Goal: Answer question/provide support: Share knowledge or assist other users

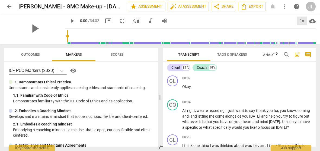
click at [301, 18] on div "1x" at bounding box center [301, 21] width 10 height 9
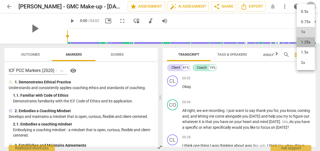
click at [302, 43] on li "1.25x" at bounding box center [305, 42] width 18 height 10
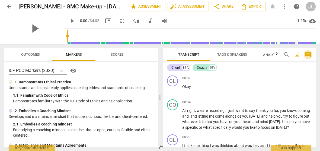
click at [307, 52] on span "comment" at bounding box center [307, 54] width 7 height 7
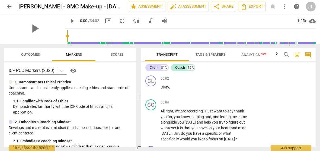
click at [245, 22] on div "play_arrow 0:00 / 34:02 picture_in_picture fullscreen move_down audiotrack volu…" at bounding box center [190, 20] width 250 height 15
click at [151, 91] on span "play_arrow" at bounding box center [151, 89] width 7 height 7
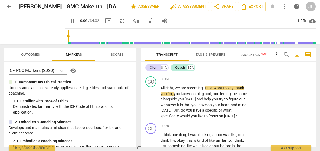
scroll to position [31, 0]
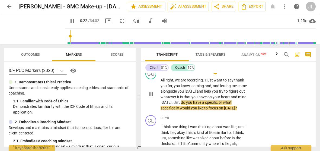
click at [149, 93] on span "pause" at bounding box center [151, 94] width 7 height 7
type input "23"
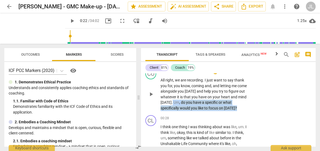
drag, startPoint x: 241, startPoint y: 110, endPoint x: 170, endPoint y: 101, distance: 71.8
click at [170, 101] on p "All right , we are recording . I just want to say thank you for , you know , co…" at bounding box center [204, 93] width 88 height 33
click at [242, 101] on div "+" at bounding box center [240, 100] width 5 height 5
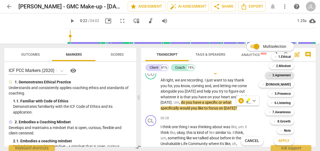
click at [288, 75] on b "3.Agreement" at bounding box center [281, 75] width 18 height 7
click at [289, 139] on button "Apply" at bounding box center [284, 141] width 20 height 10
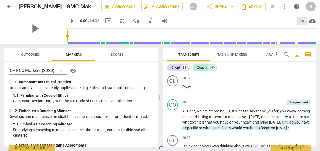
click at [301, 18] on div "1x" at bounding box center [301, 21] width 10 height 9
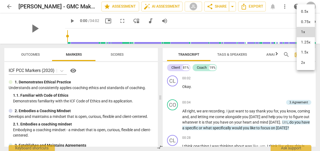
click at [302, 44] on li "1.25x" at bounding box center [305, 42] width 18 height 10
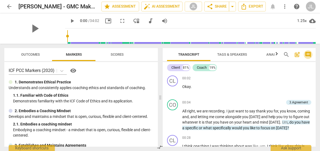
click at [307, 52] on span "comment" at bounding box center [307, 54] width 7 height 7
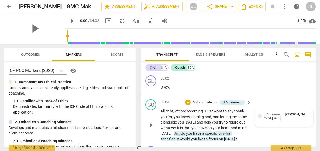
click at [297, 116] on div "3.Agreement [PERSON_NAME]" at bounding box center [287, 113] width 46 height 5
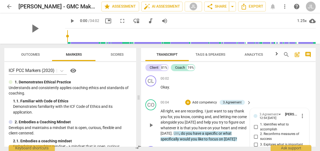
scroll to position [53, 0]
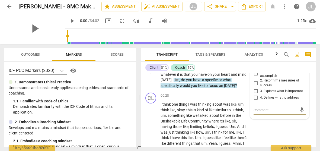
click at [255, 74] on input "1. Identifies what to accomplish" at bounding box center [255, 73] width 9 height 7
checkbox input "true"
click at [163, 106] on span "think" at bounding box center [166, 104] width 9 height 4
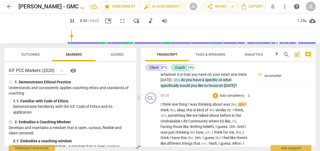
click at [245, 128] on span "I" at bounding box center [244, 126] width 1 height 4
click at [232, 109] on span "." at bounding box center [232, 110] width 2 height 4
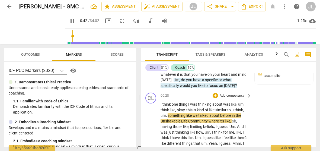
type input "43"
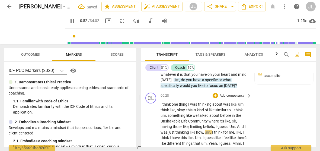
click at [237, 126] on span "." at bounding box center [236, 126] width 2 height 4
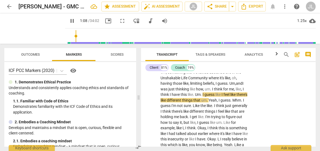
scroll to position [102, 0]
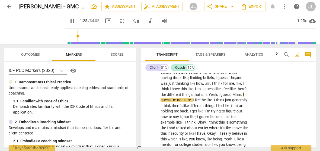
click at [69, 23] on span "pause" at bounding box center [72, 21] width 7 height 7
type input "86"
drag, startPoint x: 170, startPoint y: 99, endPoint x: 158, endPoint y: 100, distance: 12.3
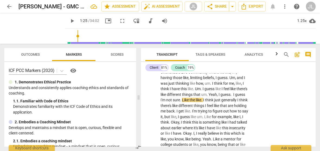
click at [69, 21] on span "play_arrow" at bounding box center [72, 21] width 7 height 7
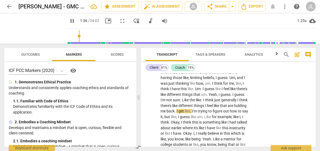
scroll to position [113, 0]
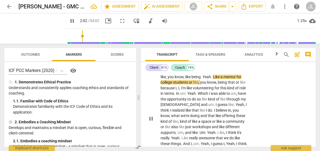
scroll to position [167, 0]
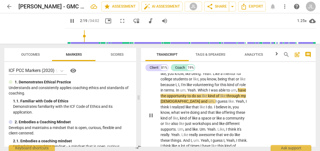
click at [222, 114] on span "like" at bounding box center [218, 112] width 6 height 4
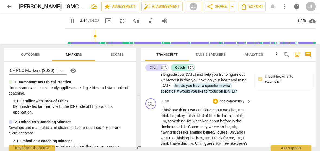
scroll to position [316, 0]
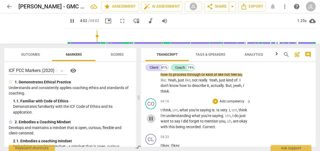
click at [149, 118] on span "pause" at bounding box center [151, 118] width 7 height 7
click at [149, 118] on span "play_arrow" at bounding box center [151, 118] width 7 height 7
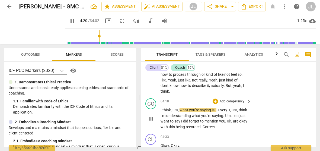
click at [215, 110] on span "." at bounding box center [215, 110] width 2 height 4
type input "261"
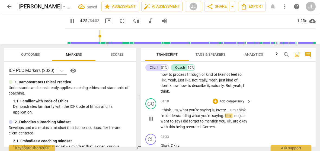
click at [227, 111] on span "." at bounding box center [226, 110] width 2 height 4
click at [153, 119] on span "pause" at bounding box center [151, 118] width 7 height 7
type input "273"
click at [202, 127] on span "." at bounding box center [201, 126] width 2 height 4
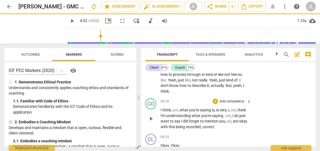
click at [216, 126] on p "I think , um , what you're saying is , is very , i , um , think I'm understandi…" at bounding box center [204, 118] width 88 height 22
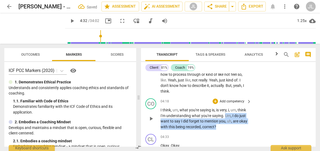
drag, startPoint x: 217, startPoint y: 126, endPoint x: 225, endPoint y: 117, distance: 11.9
click at [225, 117] on p "I think , um , what you're saying is , is very , i , um , think I'm understandi…" at bounding box center [204, 118] width 88 height 22
click at [221, 119] on div "+" at bounding box center [220, 119] width 5 height 5
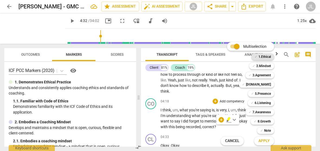
click at [262, 56] on b "1.Ethical" at bounding box center [264, 56] width 12 height 7
click at [261, 141] on span "Apply" at bounding box center [263, 140] width 11 height 5
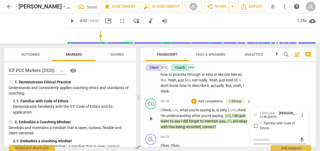
click at [255, 126] on input "1. Familiar with Code of Ethics" at bounding box center [255, 125] width 9 height 7
checkbox input "true"
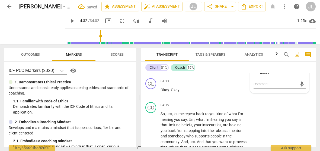
scroll to position [380, 0]
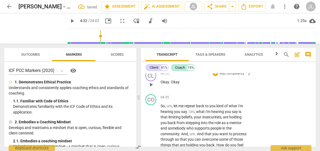
click at [152, 86] on span "play_arrow" at bounding box center [151, 84] width 7 height 7
click at [152, 86] on span "pause" at bounding box center [151, 84] width 7 height 7
type input "276"
click at [171, 82] on span "Okay" at bounding box center [175, 82] width 8 height 4
click at [161, 81] on span "Okay" at bounding box center [164, 82] width 8 height 4
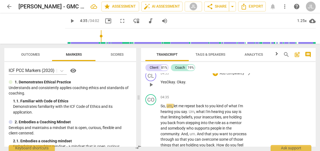
scroll to position [404, 0]
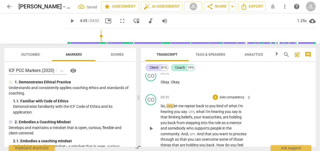
click at [161, 105] on span "So" at bounding box center [162, 105] width 4 height 4
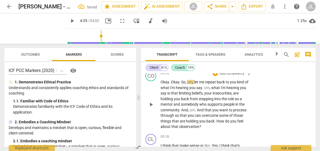
click at [152, 104] on span "play_arrow" at bounding box center [151, 104] width 7 height 7
click at [196, 110] on span "." at bounding box center [196, 110] width 2 height 4
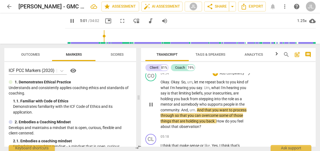
type input "302"
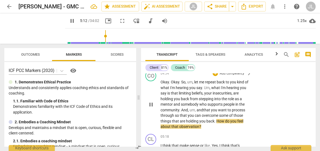
click at [151, 106] on span "pause" at bounding box center [151, 104] width 7 height 7
type input "313"
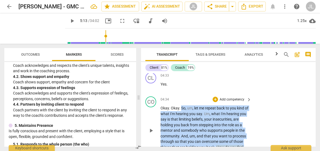
scroll to position [377, 0]
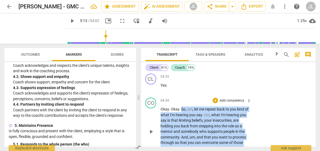
drag, startPoint x: 203, startPoint y: 126, endPoint x: 180, endPoint y: 107, distance: 29.4
click at [180, 107] on p "Okay . Okay . So , um , let me repeat back to you kind of what I'm hearing you …" at bounding box center [204, 131] width 88 height 50
click at [204, 142] on div "+" at bounding box center [204, 141] width 5 height 5
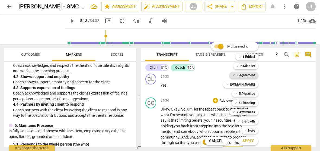
click at [247, 74] on b "3.Agreement" at bounding box center [245, 75] width 18 height 7
click at [248, 85] on b "[DOMAIN_NAME]" at bounding box center [242, 84] width 25 height 7
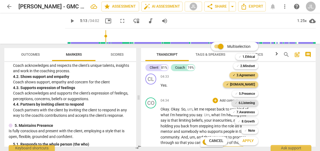
click at [245, 103] on b "6.Listening" at bounding box center [246, 102] width 16 height 7
click at [249, 145] on button "Apply" at bounding box center [248, 141] width 20 height 10
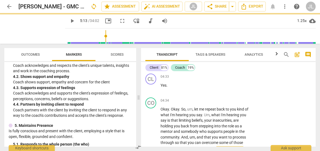
scroll to position [393, 0]
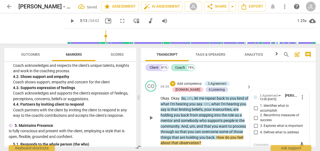
click at [254, 108] on input "1. Identifies what to accomplish" at bounding box center [255, 108] width 9 height 7
checkbox input "true"
click at [303, 130] on div "4. Defines what to address" at bounding box center [279, 132] width 52 height 7
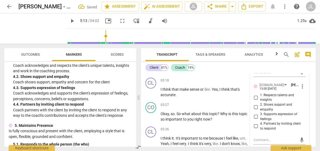
scroll to position [469, 0]
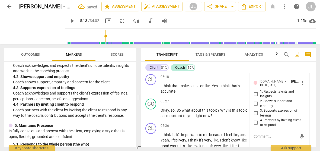
click at [255, 121] on input "4. Partners by inviting client to respond" at bounding box center [255, 122] width 9 height 7
checkbox input "true"
click at [303, 126] on div "4. Partners by inviting client to respond" at bounding box center [279, 122] width 52 height 9
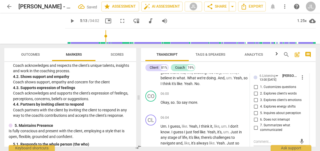
scroll to position [545, 0]
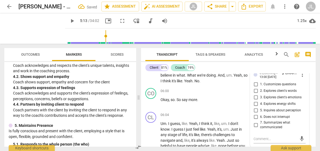
click at [255, 124] on input "7. Summarizes what communicated" at bounding box center [255, 124] width 9 height 7
checkbox input "true"
click at [144, 51] on div at bounding box center [143, 53] width 4 height 11
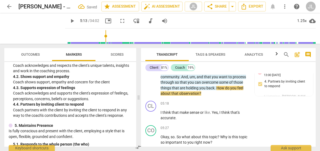
scroll to position [450, 0]
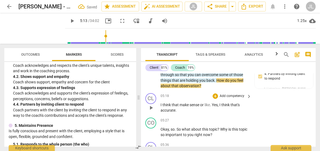
click at [151, 106] on span "play_arrow" at bounding box center [151, 107] width 7 height 7
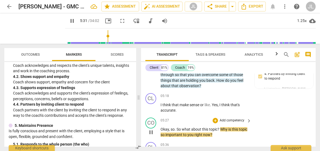
click at [176, 128] on span "." at bounding box center [175, 129] width 2 height 4
type input "332"
click at [151, 132] on span "pause" at bounding box center [151, 132] width 7 height 7
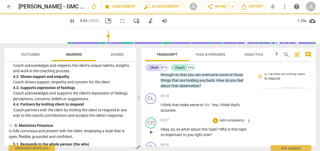
type input "335"
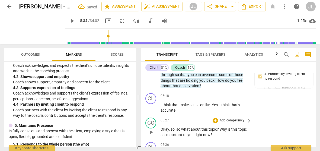
click at [218, 127] on span "?" at bounding box center [218, 129] width 3 height 4
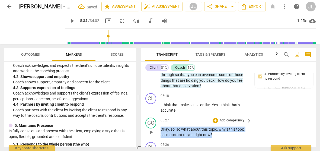
drag, startPoint x: 216, startPoint y: 134, endPoint x: 159, endPoint y: 129, distance: 56.8
click at [159, 129] on div "CO play_arrow pause 05:27 + Add competency keyboard_arrow_right Okay , so , so …" at bounding box center [228, 127] width 174 height 24
click at [218, 127] on div "+" at bounding box center [216, 126] width 5 height 5
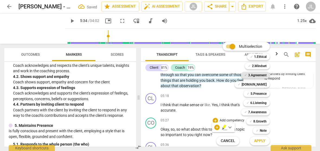
click at [258, 73] on b "3.Agreement" at bounding box center [257, 75] width 18 height 7
click at [260, 92] on b "5.Presence" at bounding box center [258, 93] width 16 height 7
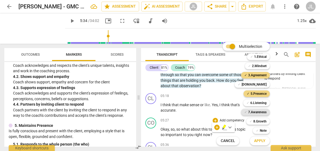
click at [261, 114] on b "7.Awareness" at bounding box center [257, 112] width 18 height 7
click at [265, 139] on button "Apply" at bounding box center [259, 141] width 20 height 10
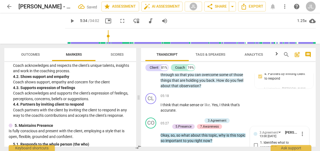
scroll to position [521, 0]
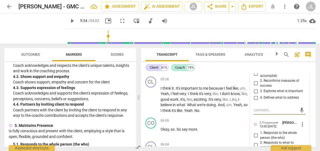
click at [253, 92] on input "3. Explores what is important" at bounding box center [255, 91] width 9 height 7
checkbox input "true"
click at [302, 137] on div "1. Responds to the whole person (the who)" at bounding box center [279, 134] width 52 height 9
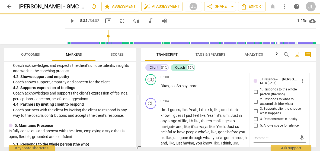
scroll to position [576, 0]
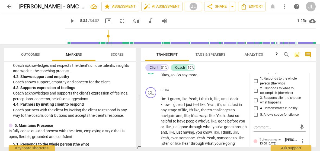
click at [254, 109] on input "4. Demonstrates curiosity" at bounding box center [255, 108] width 9 height 7
checkbox input "true"
click at [302, 113] on div "5. Allows space for silence" at bounding box center [279, 114] width 52 height 7
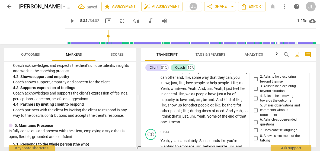
scroll to position [662, 0]
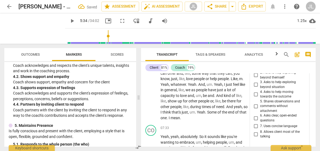
click at [255, 117] on input "6. Asks clear, open-ended questions" at bounding box center [255, 118] width 9 height 7
checkbox input "true"
click at [255, 125] on input "7. Uses concise language" at bounding box center [255, 126] width 9 height 7
checkbox input "true"
click at [144, 53] on div at bounding box center [143, 53] width 4 height 11
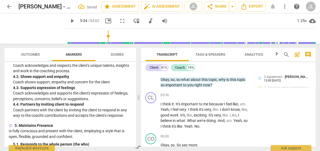
scroll to position [514, 0]
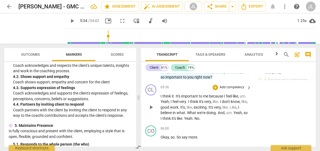
click at [152, 105] on span "play_arrow" at bounding box center [151, 107] width 7 height 7
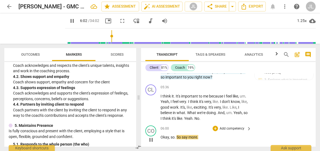
click at [150, 141] on span "pause" at bounding box center [151, 139] width 7 height 7
type input "363"
click at [175, 137] on span "." at bounding box center [175, 137] width 2 height 4
drag, startPoint x: 200, startPoint y: 138, endPoint x: 159, endPoint y: 136, distance: 41.0
click at [159, 136] on div "CO play_arrow pause 06:00 + Add competency keyboard_arrow_right Okay , so, so s…" at bounding box center [228, 135] width 174 height 24
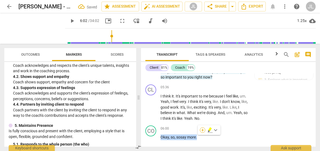
click at [201, 130] on div "+" at bounding box center [202, 129] width 5 height 5
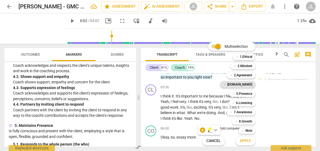
click at [248, 83] on b "[DOMAIN_NAME]" at bounding box center [239, 84] width 25 height 7
click at [247, 142] on span "Apply" at bounding box center [244, 140] width 11 height 5
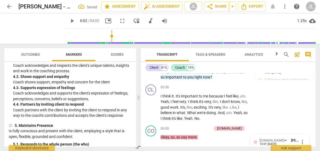
scroll to position [599, 0]
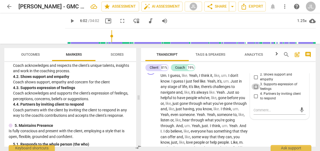
click at [255, 86] on input "3. Supports expression of feelings" at bounding box center [255, 86] width 9 height 7
checkbox input "true"
click at [151, 53] on span "Transcript" at bounding box center [167, 54] width 34 height 7
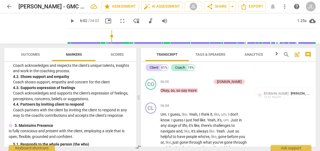
scroll to position [544, 0]
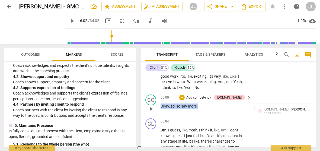
drag, startPoint x: 198, startPoint y: 105, endPoint x: 161, endPoint y: 111, distance: 37.9
click at [161, 111] on div "06:00 + Add competency [DOMAIN_NAME] keyboard_arrow_right Okay , so , so say mo…" at bounding box center [205, 104] width 91 height 20
click at [201, 98] on div "+" at bounding box center [202, 98] width 5 height 5
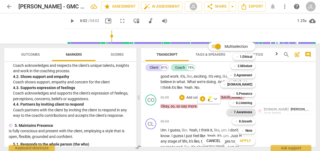
click at [250, 112] on b "7.Awareness" at bounding box center [242, 112] width 18 height 7
click at [248, 74] on b "3.Agreement" at bounding box center [242, 75] width 18 height 7
click at [249, 141] on span "Apply" at bounding box center [244, 140] width 11 height 5
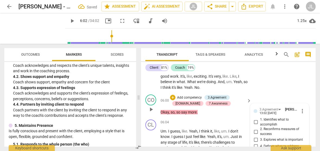
scroll to position [593, 0]
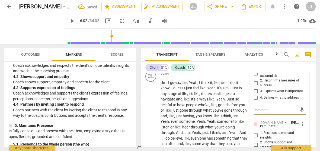
click at [254, 90] on input "3. Explores what is important" at bounding box center [255, 91] width 9 height 7
checkbox input "true"
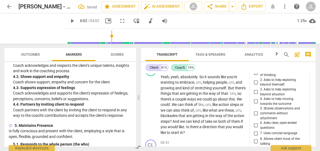
scroll to position [734, 0]
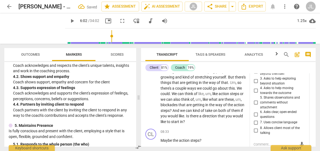
click at [255, 112] on input "6. Asks clear, open-ended questions" at bounding box center [255, 114] width 9 height 7
checkbox input "true"
click at [255, 120] on input "7. Uses concise language" at bounding box center [255, 122] width 9 height 7
checkbox input "true"
click at [146, 53] on span "Transcript" at bounding box center [166, 54] width 43 height 7
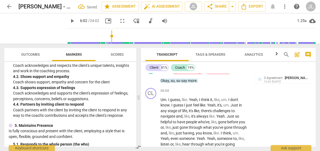
scroll to position [583, 0]
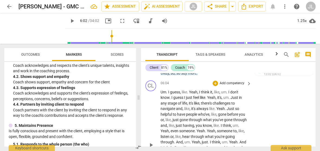
click at [151, 145] on span "play_arrow" at bounding box center [151, 144] width 7 height 7
click at [242, 124] on p "Um . I guess , like . Yeah , I think it , like , um . I don't know . I guess I …" at bounding box center [204, 144] width 88 height 111
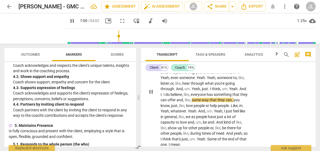
scroll to position [690, 0]
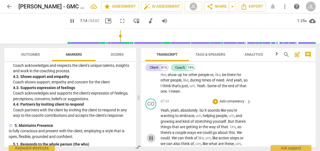
click at [150, 135] on span "pause" at bounding box center [151, 138] width 7 height 7
click at [150, 135] on span "play_arrow" at bounding box center [151, 138] width 7 height 7
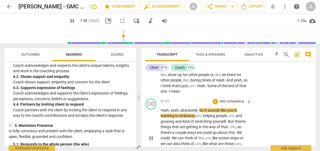
click at [150, 138] on span "pause" at bounding box center [151, 138] width 7 height 7
click at [160, 109] on span "Yeah" at bounding box center [164, 110] width 8 height 4
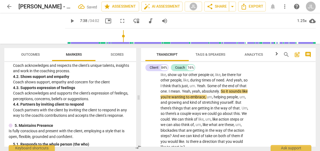
click at [192, 91] on span "," at bounding box center [191, 91] width 2 height 4
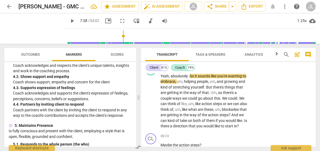
scroll to position [716, 0]
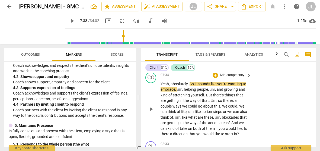
click at [148, 112] on span "play_arrow" at bounding box center [151, 109] width 7 height 7
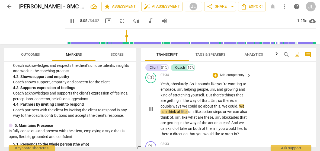
click at [239, 105] on span "." at bounding box center [238, 106] width 2 height 4
type input "486"
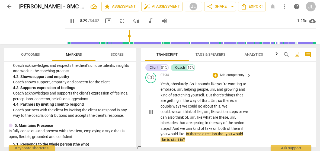
click at [151, 111] on span "pause" at bounding box center [151, 111] width 7 height 7
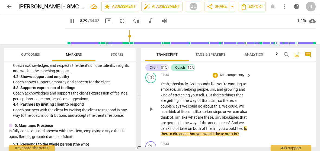
type input "510"
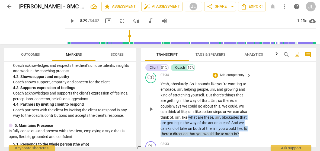
drag, startPoint x: 191, startPoint y: 138, endPoint x: 197, endPoint y: 118, distance: 20.5
click at [197, 118] on p "Yeah , absolutely . So it sounds like you're wanting to embrace , um , helping …" at bounding box center [204, 109] width 88 height 56
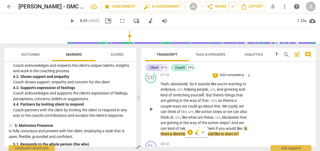
click at [257, 100] on div "CO play_arrow pause 07:34 + Add competency keyboard_arrow_right Yeah , absolute…" at bounding box center [228, 104] width 174 height 69
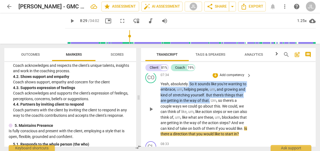
drag, startPoint x: 209, startPoint y: 100, endPoint x: 188, endPoint y: 83, distance: 26.8
click at [188, 83] on p "Yeah , absolutely . So it sounds like you're wanting to embrace , um , helping …" at bounding box center [204, 109] width 88 height 56
click at [214, 94] on div "+" at bounding box center [214, 92] width 5 height 5
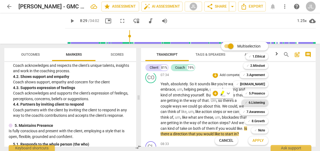
click at [256, 102] on b "6.Listening" at bounding box center [256, 102] width 16 height 7
click at [261, 139] on span "Apply" at bounding box center [257, 140] width 11 height 5
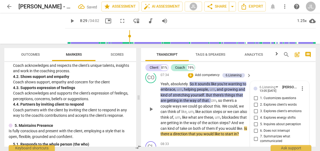
scroll to position [758, 0]
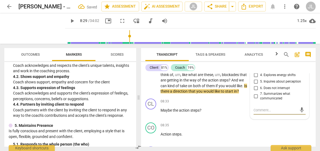
click at [255, 96] on input "7. Summarizes what communicated" at bounding box center [255, 96] width 9 height 7
checkbox input "true"
click at [188, 94] on p "Yeah , absolutely . So it sounds like you're wanting to embrace , um , helping …" at bounding box center [204, 66] width 88 height 56
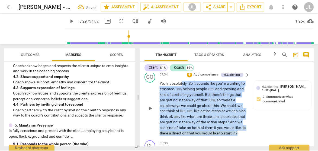
scroll to position [682, 0]
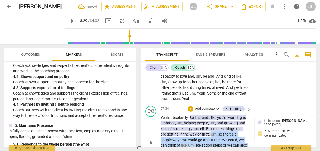
drag, startPoint x: 188, startPoint y: 98, endPoint x: 211, endPoint y: 133, distance: 42.1
click at [211, 133] on p "Yeah , absolutely . So it sounds like you're wanting to embrace , um , helping …" at bounding box center [204, 143] width 88 height 56
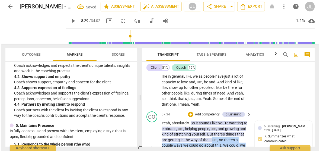
scroll to position [688, 0]
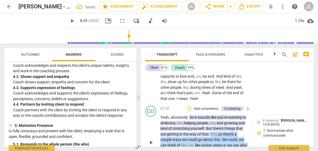
click at [189, 107] on div "+" at bounding box center [189, 108] width 5 height 5
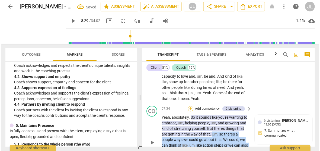
scroll to position [682, 0]
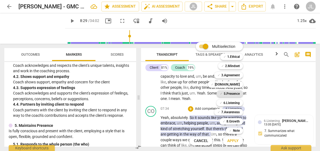
click at [231, 92] on b "5.Presence" at bounding box center [231, 93] width 16 height 7
click at [238, 141] on span "Apply" at bounding box center [232, 140] width 11 height 5
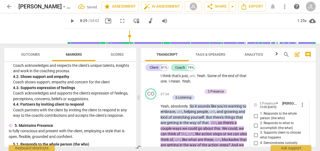
scroll to position [755, 0]
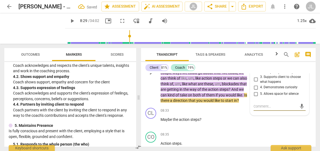
click at [255, 80] on input "3. Supports client to choose what happens" at bounding box center [255, 79] width 9 height 7
checkbox input "true"
click at [150, 55] on span "Transcript" at bounding box center [167, 54] width 34 height 7
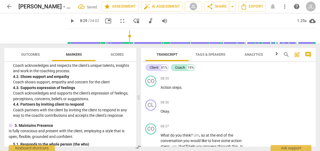
scroll to position [811, 0]
click at [149, 93] on span "play_arrow" at bounding box center [151, 90] width 7 height 7
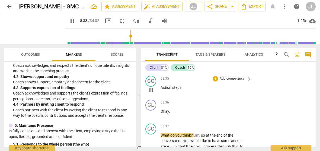
click at [149, 93] on span "pause" at bounding box center [151, 90] width 7 height 7
type input "519"
click at [183, 90] on p "Action steps ." at bounding box center [204, 88] width 88 height 6
click at [160, 113] on span "Okay" at bounding box center [164, 111] width 8 height 4
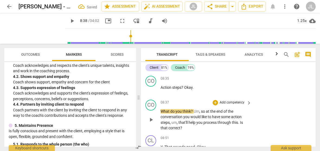
click at [161, 113] on span "What" at bounding box center [165, 111] width 10 height 4
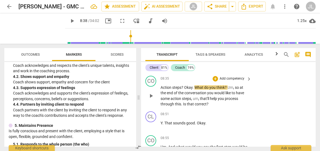
click at [226, 89] on span "?" at bounding box center [226, 87] width 3 height 4
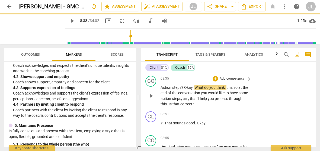
click at [152, 99] on span "play_arrow" at bounding box center [151, 95] width 7 height 7
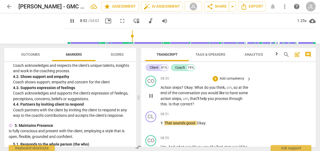
click at [152, 99] on span "pause" at bounding box center [151, 95] width 7 height 7
type input "533"
click at [163, 125] on span "." at bounding box center [163, 123] width 2 height 4
click at [163, 126] on p "Y . That sounds good . Okay ." at bounding box center [204, 123] width 88 height 6
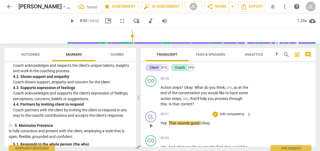
click at [153, 129] on span "play_arrow" at bounding box center [151, 125] width 7 height 7
click at [153, 129] on span "pause" at bounding box center [151, 125] width 7 height 7
type input "535"
click at [201, 125] on span "Okay" at bounding box center [205, 123] width 8 height 4
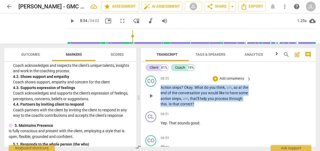
drag, startPoint x: 209, startPoint y: 109, endPoint x: 160, endPoint y: 93, distance: 51.9
click at [160, 93] on div "CO play_arrow pause 08:35 + Add competency keyboard_arrow_right Action steps ? …" at bounding box center [228, 90] width 174 height 35
click at [213, 103] on div "+" at bounding box center [212, 101] width 5 height 5
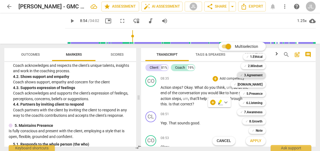
click at [258, 77] on b "3.Agreement" at bounding box center [253, 75] width 18 height 7
click at [257, 140] on span "Apply" at bounding box center [255, 140] width 11 height 5
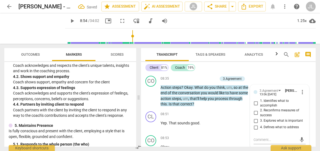
scroll to position [812, 0]
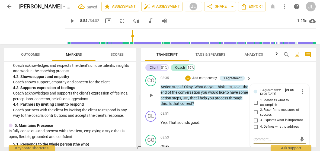
click at [255, 115] on input "2. Reconfirms measures of success" at bounding box center [255, 112] width 9 height 7
checkbox input "true"
click at [211, 106] on p "Action steps ? Okay . What do you think , um , so at the end of the conversatio…" at bounding box center [204, 95] width 88 height 22
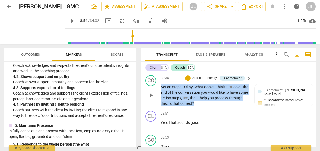
drag, startPoint x: 211, startPoint y: 111, endPoint x: 161, endPoint y: 91, distance: 53.5
click at [161, 91] on p "Action steps ? Okay . What do you think , um , so at the end of the conversatio…" at bounding box center [204, 95] width 88 height 22
click at [212, 102] on div "+" at bounding box center [212, 101] width 5 height 5
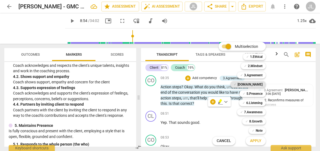
click at [259, 84] on b "[DOMAIN_NAME]" at bounding box center [249, 84] width 25 height 7
click at [258, 138] on button "Apply" at bounding box center [255, 141] width 20 height 10
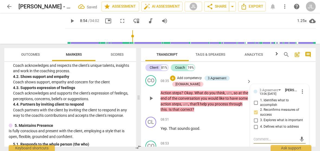
click at [305, 134] on div "3.Agreement [PERSON_NAME] 13:06 [DATE] more_vert 1. Identifies what to accompli…" at bounding box center [279, 149] width 59 height 131
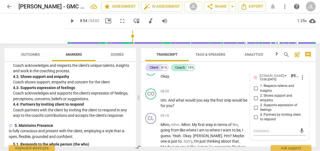
scroll to position [898, 0]
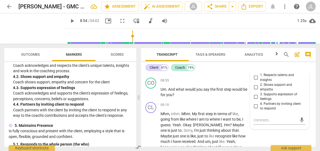
click at [255, 109] on input "4. Partners by inviting client to respond" at bounding box center [255, 106] width 9 height 7
checkbox input "true"
click at [144, 51] on div at bounding box center [143, 53] width 4 height 11
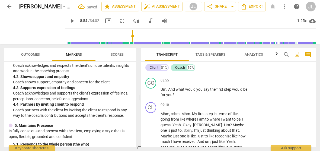
click at [314, 94] on div "Transcript Tags & Speakers Analytics search post_add comment Client 81% Coach 1…" at bounding box center [229, 97] width 181 height 107
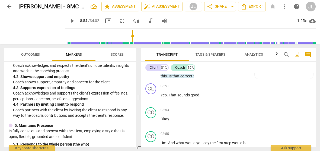
scroll to position [860, 0]
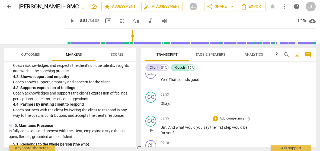
click at [161, 129] on span "Um" at bounding box center [163, 127] width 6 height 4
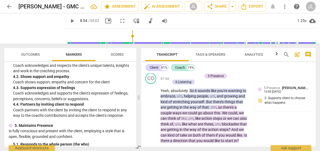
scroll to position [723, 0]
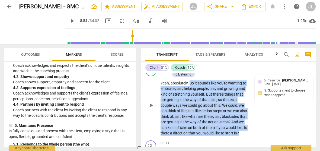
drag, startPoint x: 186, startPoint y: 139, endPoint x: 190, endPoint y: 83, distance: 56.4
click at [190, 83] on p "Yeah , absolutely . So it sounds like you're wanting to embrace , um , helping …" at bounding box center [204, 108] width 88 height 56
click at [189, 131] on div "+" at bounding box center [189, 130] width 5 height 5
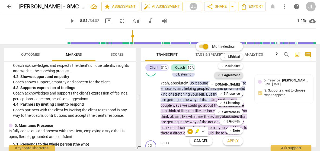
click at [231, 74] on b "3.Agreement" at bounding box center [230, 75] width 18 height 7
click at [236, 142] on span "Apply" at bounding box center [232, 140] width 11 height 5
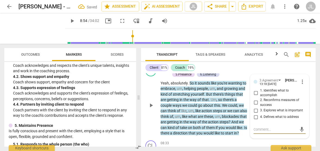
click at [257, 116] on input "4. Defines what to address" at bounding box center [255, 116] width 9 height 7
checkbox input "true"
click at [255, 129] on textarea at bounding box center [274, 128] width 43 height 5
type textarea "N"
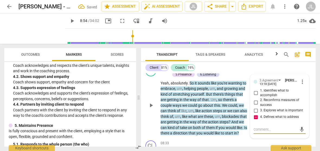
type textarea "N"
type textarea "No"
type textarea "Not"
type textarea "Note"
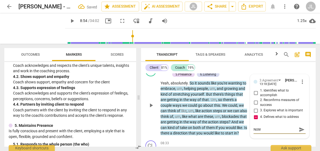
type textarea "Note:"
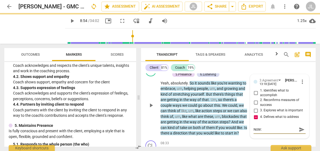
type textarea "Note:"
type textarea "Note: t"
type textarea "Note: th"
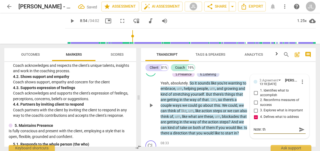
type textarea "Note: thi"
type textarea "Note: this"
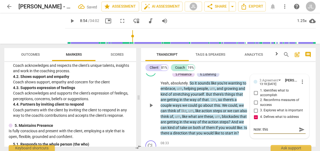
type textarea "Note: this w"
type textarea "Note: this wo"
type textarea "Note: this wou"
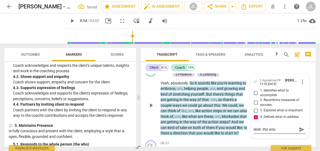
type textarea "Note: this woul"
type textarea "Note: this would"
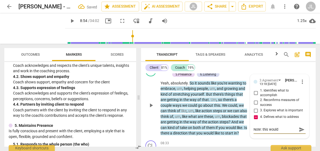
type textarea "Note: this would"
type textarea "Note: this would b"
type textarea "Note: this would"
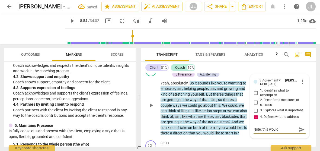
type textarea "Note: this would"
type textarea "Note: this woul"
type textarea "Note: this wou"
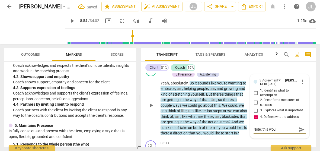
type textarea "Note: this wou"
type textarea "Note: this wo"
type textarea "Note: this w"
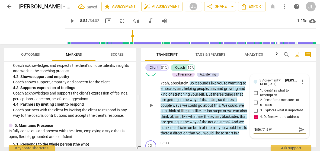
type textarea "Note: this"
type textarea "Note: thi"
type textarea "Note: th"
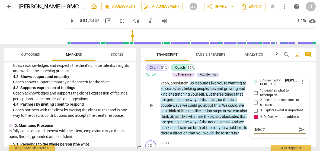
type textarea "Note: th"
type textarea "Note: t"
type textarea "Note:"
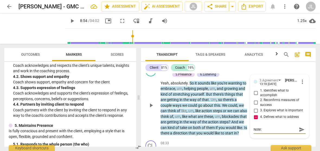
type textarea "Note: b"
type textarea "Note: be"
type textarea "Note: bef"
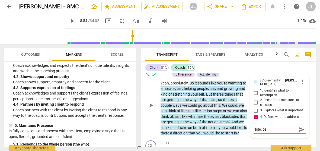
type textarea "Note: bef"
type textarea "Note: befo"
type textarea "Note: befor"
type textarea "Note: before"
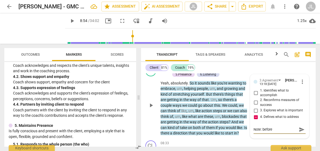
type textarea "Note: before"
type textarea "Note: before t"
type textarea "Note: before th"
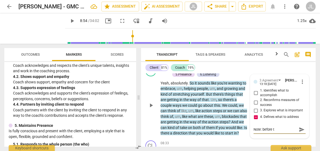
type textarea "Note: before th"
type textarea "Note: before the"
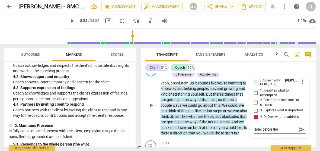
type textarea "Note: before the c"
type textarea "Note: before the co"
type textarea "Note: before the coa"
type textarea "Note: before the coac"
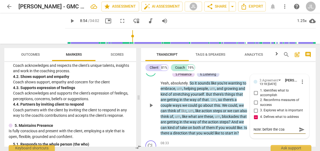
type textarea "Note: before the coac"
type textarea "Note: before the coach"
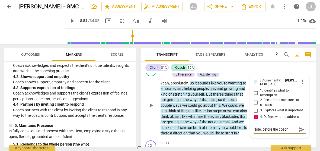
type textarea "Note: before the coach o"
type textarea "Note: before the coach of"
type textarea "Note: before the coach off"
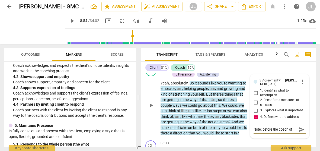
type textarea "Note: before the coach off"
type textarea "Note: before the coach offe"
type textarea "Note: before the coach offer"
type textarea "Note: before the coach offere"
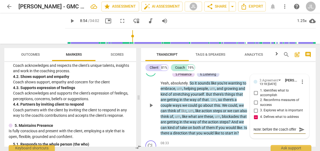
type textarea "Note: before the coach offere"
type textarea "Note: before the coach offeres"
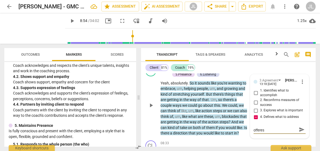
type textarea "Note: before the coach offeres a"
type textarea "Note: before the coach offeres a l"
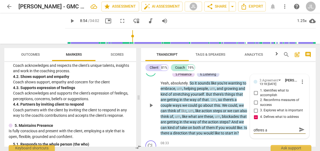
type textarea "Note: before the coach offeres a l"
type textarea "Note: before the coach offeres a li"
type textarea "Note: before the coach offeres a lim"
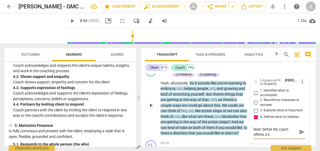
type textarea "Note: before the coach offeres a lim"
type textarea "Note: before the coach offeres a limi"
type textarea "Note: before the coach offeres a limit"
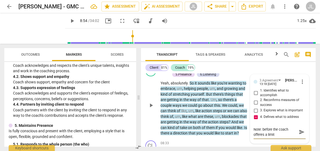
type textarea "Note: before the coach offeres a limite"
type textarea "Note: before the coach offeres a limited"
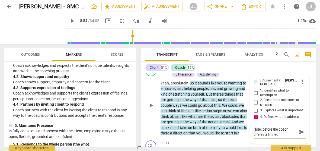
type textarea "Note: before the coach offeres a limited"
type textarea "Note: before the coach offeres a limited n"
type textarea "Note: before the coach offeres a limited nu"
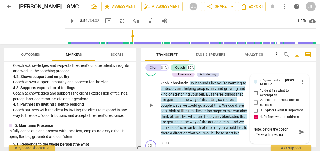
type textarea "Note: before the coach offeres a limited num"
type textarea "Note: before the coach offeres a limited numb"
type textarea "Note: before the coach offeres a limited numbe"
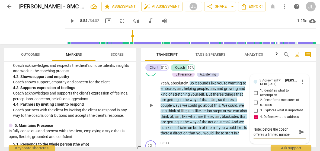
type textarea "Note: before the coach offeres a limited number"
type textarea "Note: before the coach offers a limited number"
click at [288, 134] on textarea "Note: before the coach offers a limited number" at bounding box center [274, 131] width 43 height 10
type textarea "Note: before the coach offers a limited number"
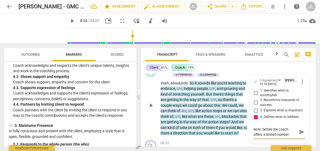
type textarea "Note: before the coach offers a limited number"
type textarea "Note: before the coach offers a limited number o"
type textarea "Note: before the coach offers a limited number of"
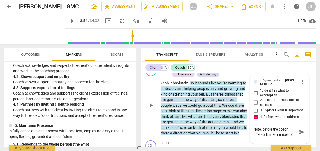
type textarea "Note: before the coach offers a limited number of"
type textarea "Note: before the coach offers a limited number of w"
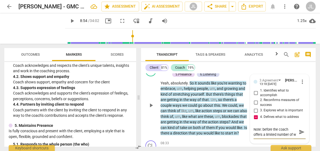
type textarea "Note: before the coach offers a limited number of wa"
type textarea "Note: before the coach offers a limited number of way"
type textarea "Note: before the coach offers a limited number of ways"
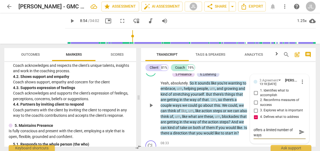
type textarea "Note: before the coach offers a limited number of ways"
type textarea "Note: before the coach offers a limited number of ways t"
type textarea "Note: before the coach offers a limited number of ways to"
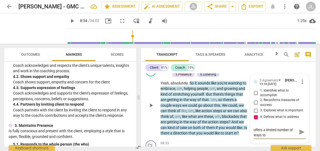
type textarea "Note: before the coach offers a limited number of ways to"
type textarea "Note: before the coach offers a limited number of ways t"
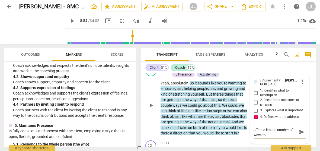
type textarea "Note: before the coach offers a limited number of ways t"
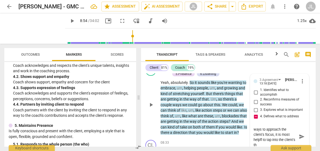
scroll to position [5, 0]
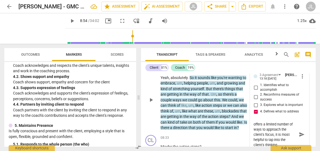
click at [278, 142] on textarea "Note: before the coach offers a limited number of ways to approach the client's…" at bounding box center [274, 134] width 43 height 26
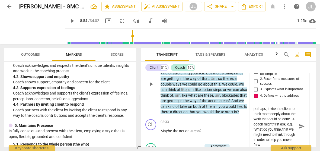
scroll to position [35, 0]
click at [281, 143] on textarea "Note: before the coach offers a limited number of ways to approach the client's…" at bounding box center [274, 125] width 43 height 41
click at [284, 137] on textarea "Note: before the coach offers a limited number of ways to approach the client's…" at bounding box center [274, 125] width 43 height 41
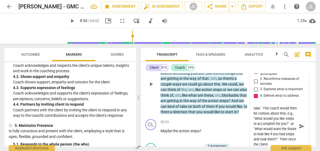
click at [286, 142] on textarea "Note: before the coach offers a limited number of ways to approach the client's…" at bounding box center [274, 125] width 43 height 41
click at [265, 143] on textarea "Note: before the coach offers a limited number of ways to approach the client's…" at bounding box center [274, 125] width 43 height 41
click at [275, 143] on textarea at bounding box center [274, 125] width 43 height 41
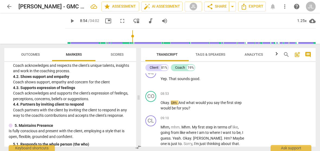
scroll to position [877, 0]
